Goal: Task Accomplishment & Management: Use online tool/utility

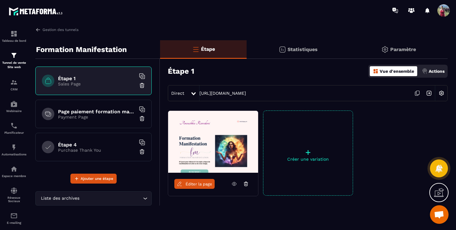
scroll to position [1342, 0]
click at [395, 8] on icon at bounding box center [393, 10] width 3 height 4
click at [416, 93] on icon at bounding box center [417, 93] width 12 height 12
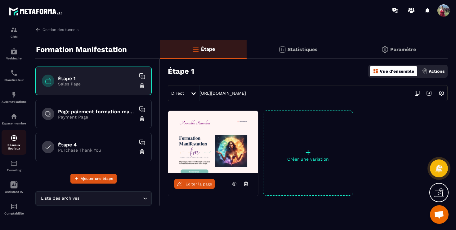
click at [14, 143] on p "Réseaux Sociaux" at bounding box center [14, 146] width 25 height 7
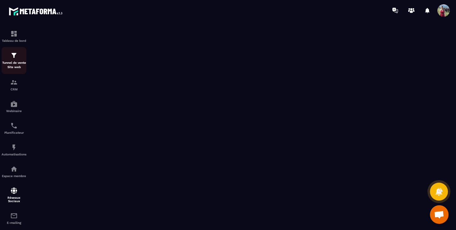
click at [12, 68] on p "Tunnel de vente Site web" at bounding box center [14, 65] width 25 height 9
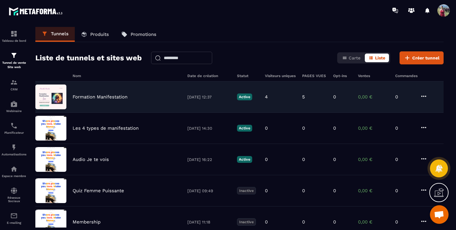
click at [124, 96] on p "Formation Manifestation" at bounding box center [100, 97] width 55 height 6
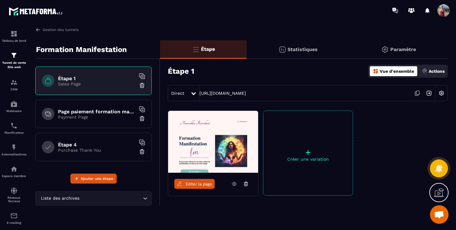
click at [394, 127] on div at bounding box center [402, 153] width 90 height 85
click at [179, 93] on span "Direct" at bounding box center [177, 93] width 13 height 5
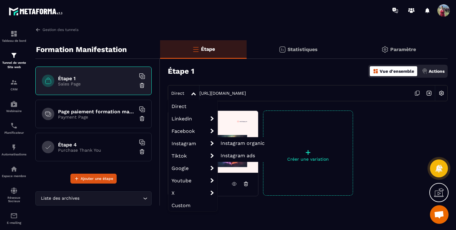
click at [241, 141] on span "Instagram organic" at bounding box center [242, 143] width 44 height 6
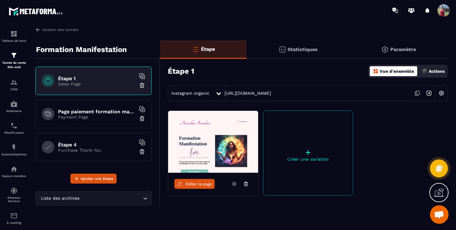
click at [415, 94] on icon at bounding box center [417, 93] width 12 height 12
click at [13, 194] on img at bounding box center [13, 190] width 7 height 7
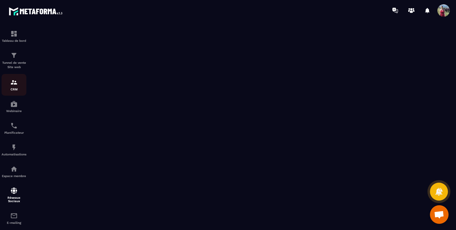
click at [13, 86] on img at bounding box center [13, 82] width 7 height 7
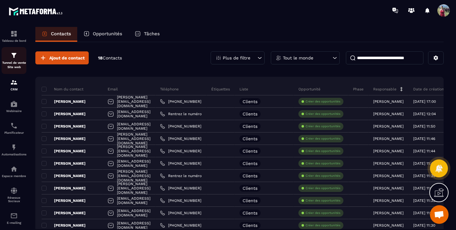
click at [12, 64] on p "Tunnel de vente Site web" at bounding box center [14, 65] width 25 height 9
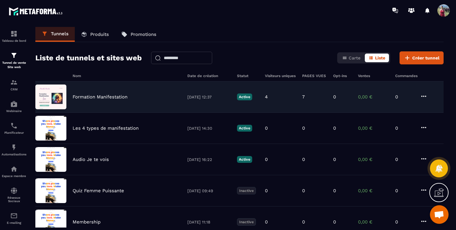
click at [99, 91] on div "Formation Manifestation [DATE] 12:37 Active 4 7 0 0,00 € 0" at bounding box center [239, 97] width 408 height 31
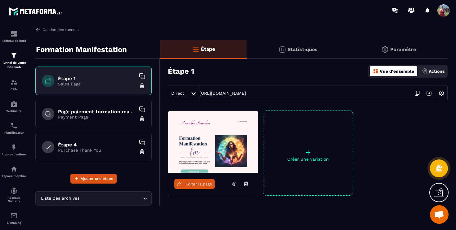
click at [200, 185] on span "Éditer la page" at bounding box center [198, 184] width 27 height 5
